Goal: Information Seeking & Learning: Find specific fact

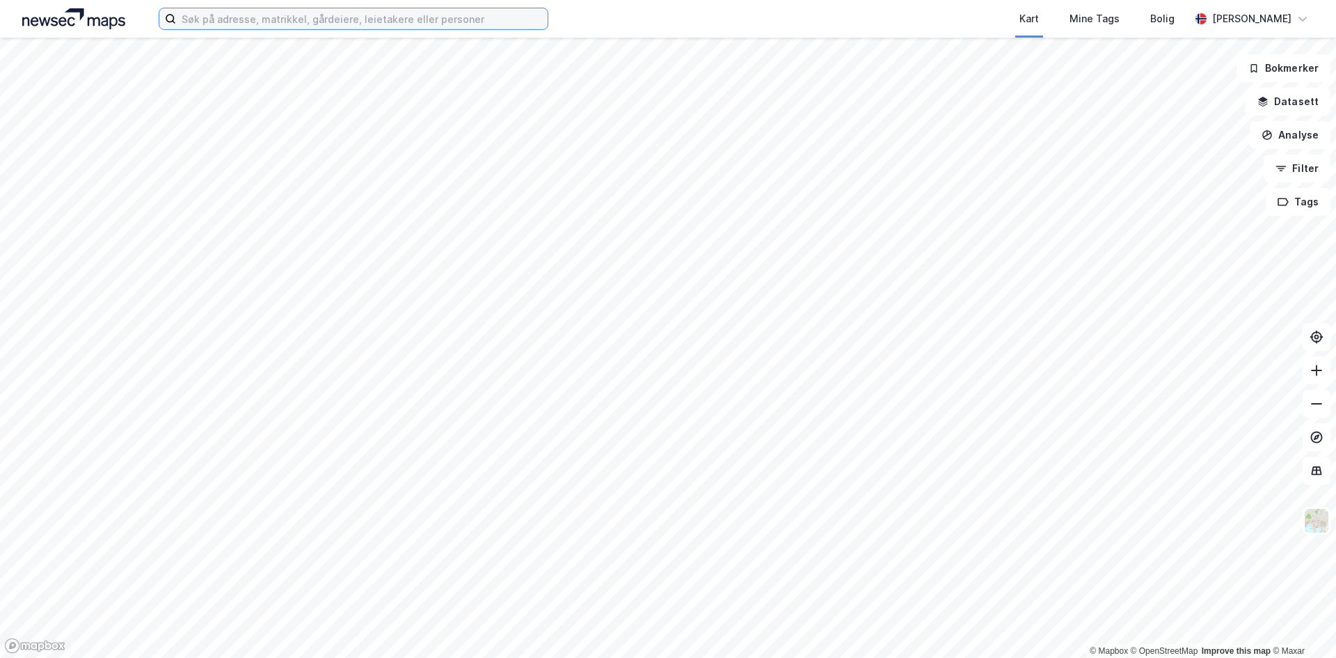
click at [229, 18] on input at bounding box center [362, 18] width 372 height 21
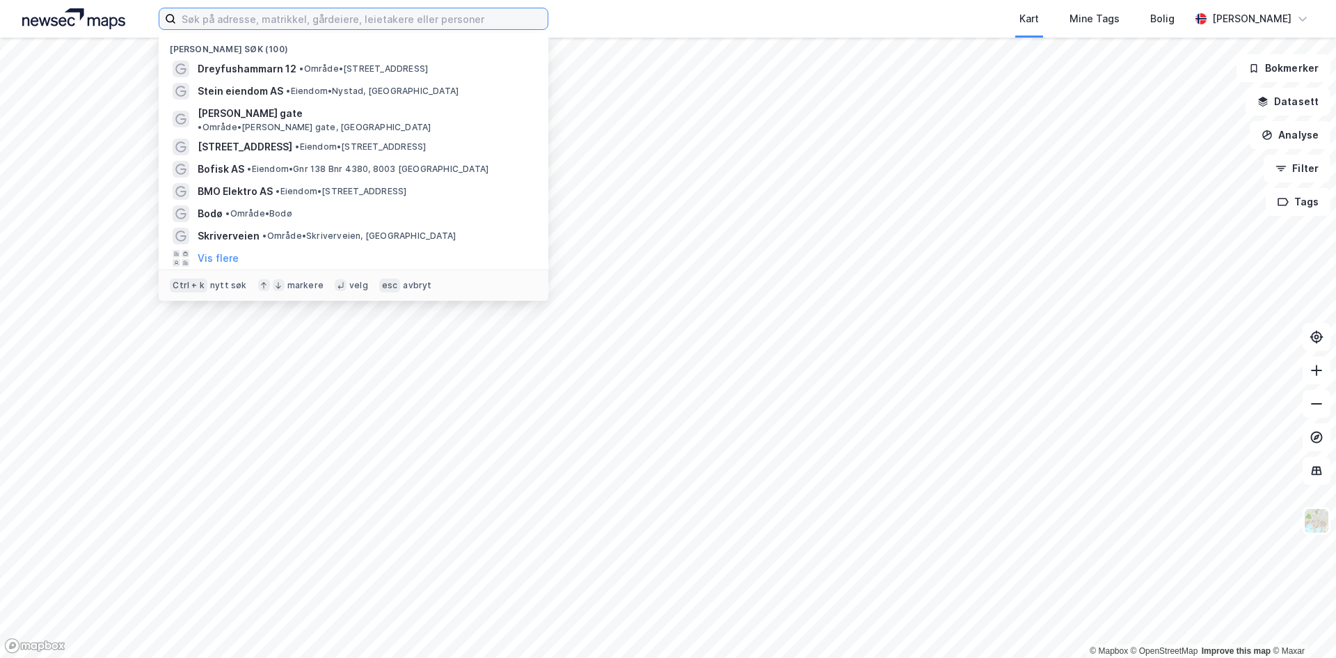
paste input "1804-31/17/0/0"
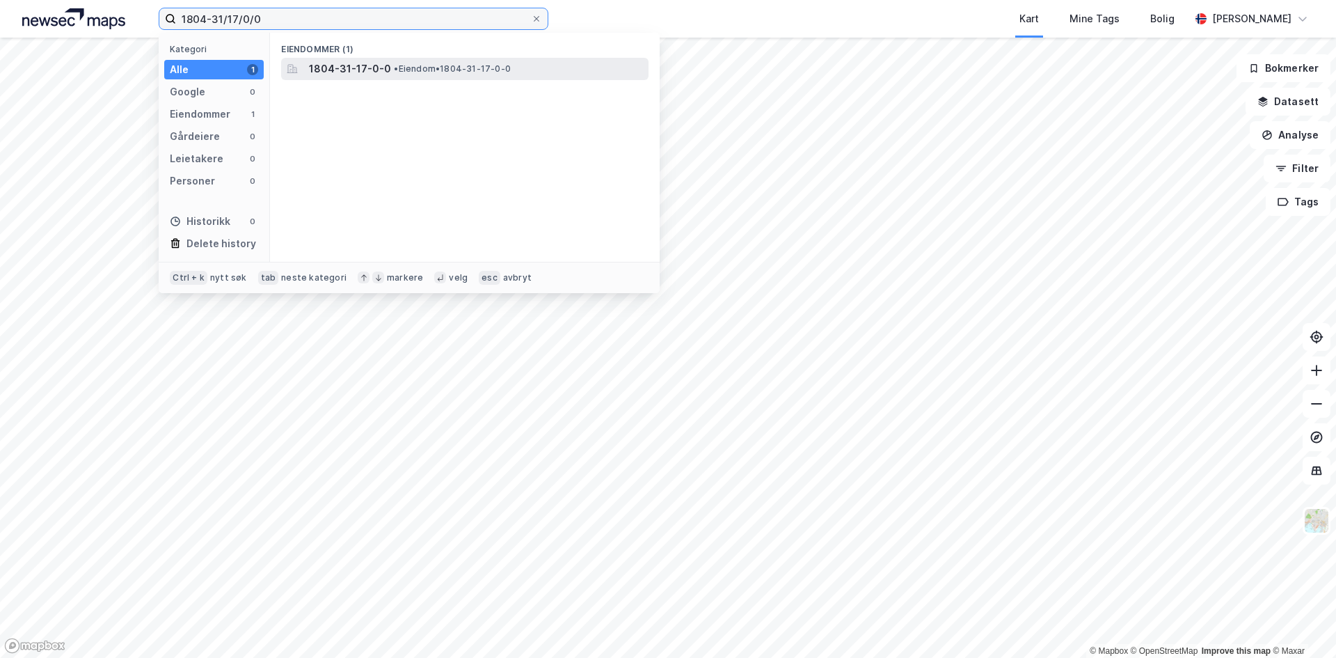
type input "1804-31/17/0/0"
click at [322, 63] on span "1804-31-17-0-0" at bounding box center [350, 69] width 82 height 17
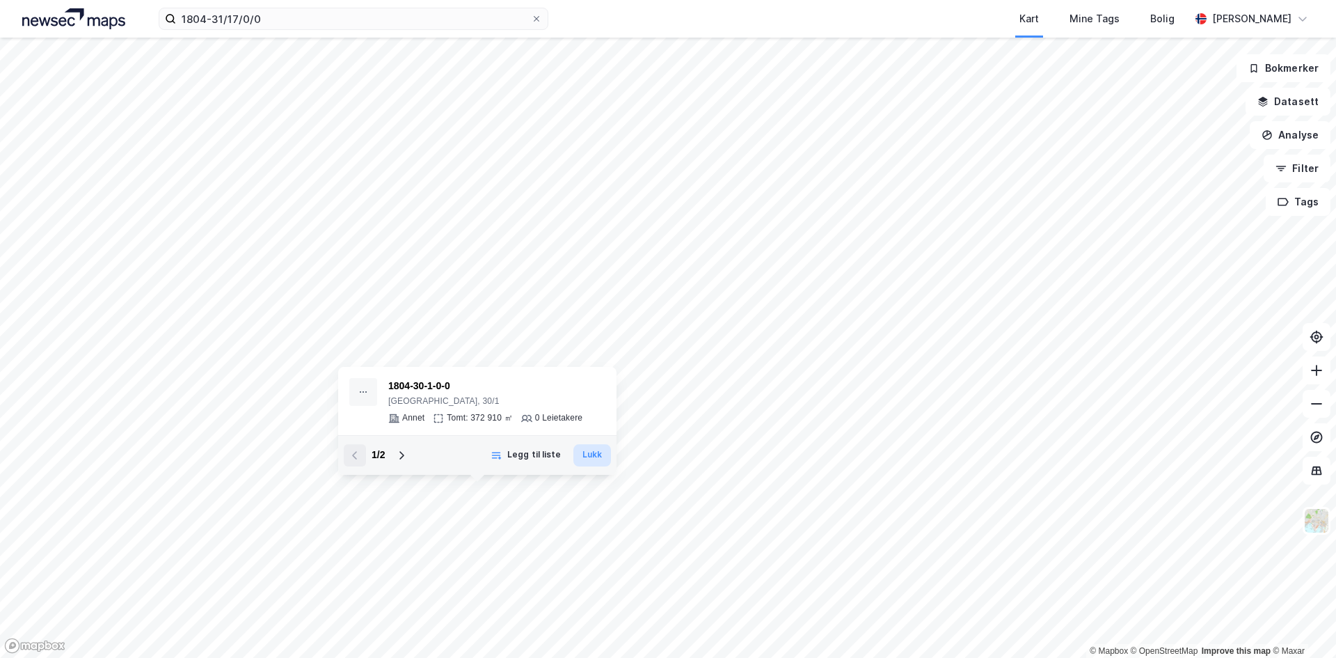
click at [599, 454] on button "Lukk" at bounding box center [592, 455] width 38 height 22
click at [399, 451] on icon at bounding box center [401, 454] width 11 height 11
click at [356, 458] on icon at bounding box center [354, 455] width 5 height 8
click at [593, 452] on button "Lukk" at bounding box center [592, 455] width 38 height 22
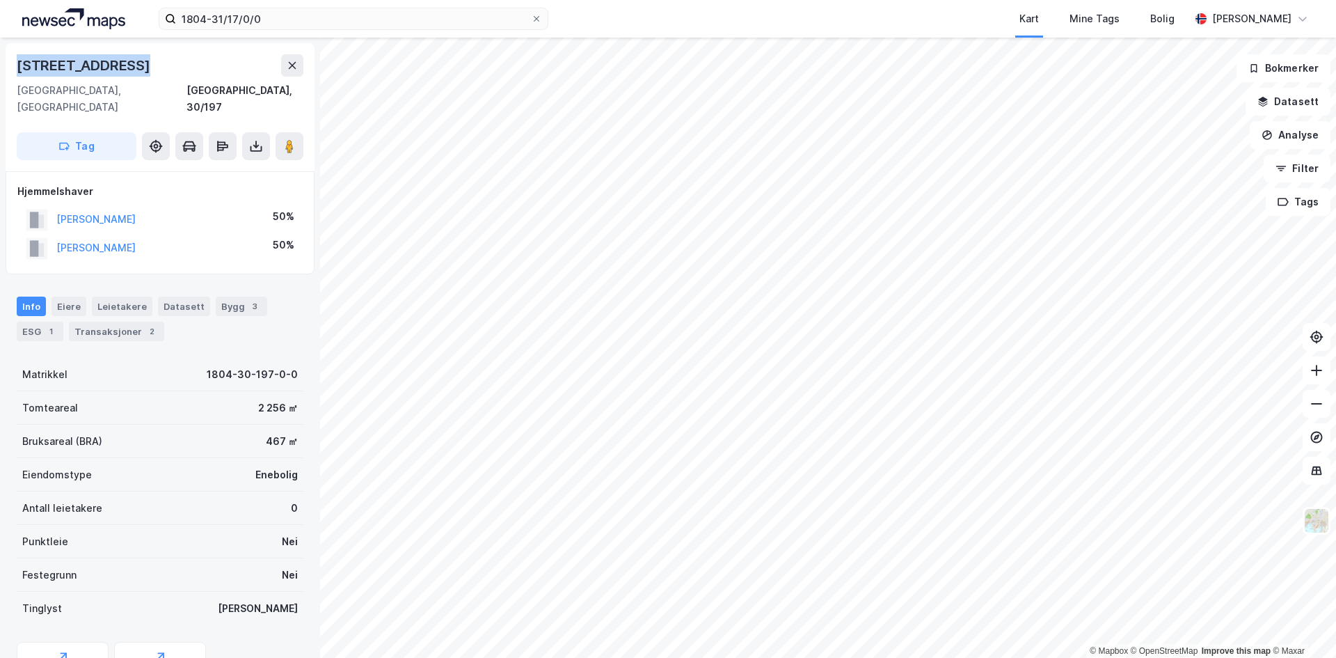
drag, startPoint x: 16, startPoint y: 70, endPoint x: 148, endPoint y: 69, distance: 132.2
click at [148, 69] on div "[STREET_ADDRESS], [GEOGRAPHIC_DATA] [GEOGRAPHIC_DATA], 30/197 Tag" at bounding box center [160, 107] width 309 height 128
copy div "[STREET_ADDRESS]"
